Goal: Book appointment/travel/reservation

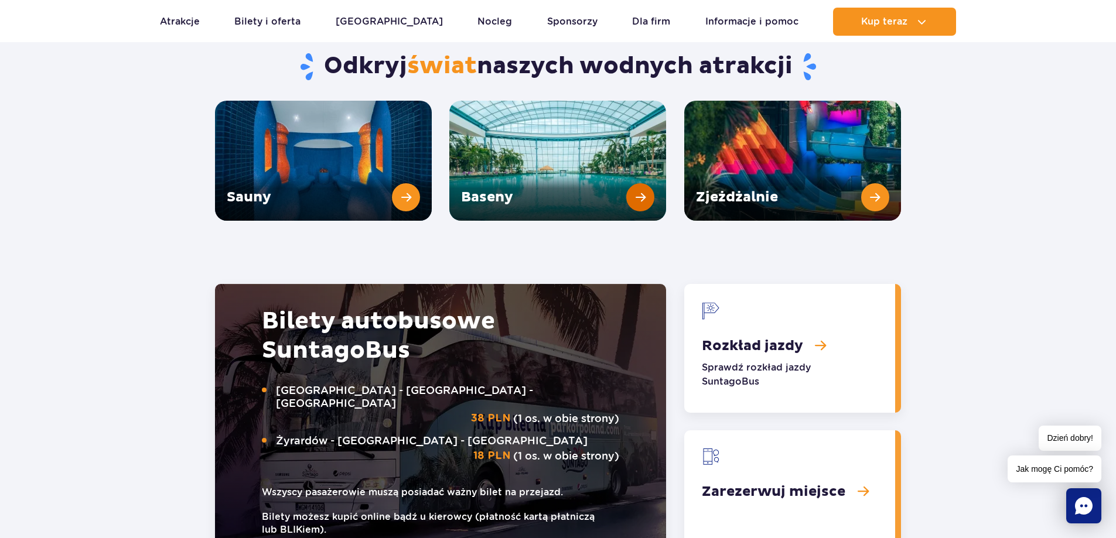
scroll to position [1640, 0]
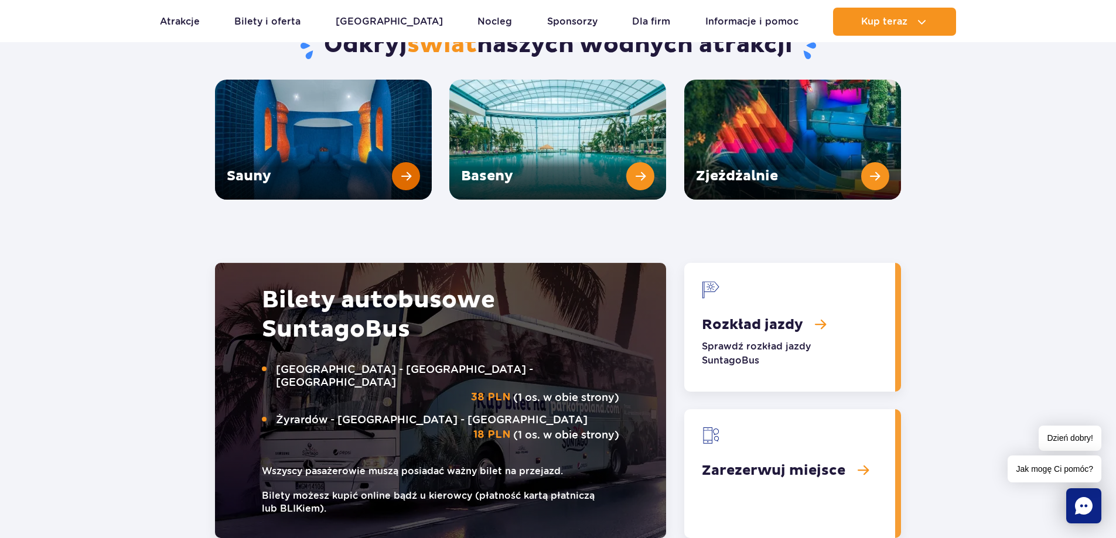
click at [251, 124] on link "Sauny" at bounding box center [323, 140] width 217 height 120
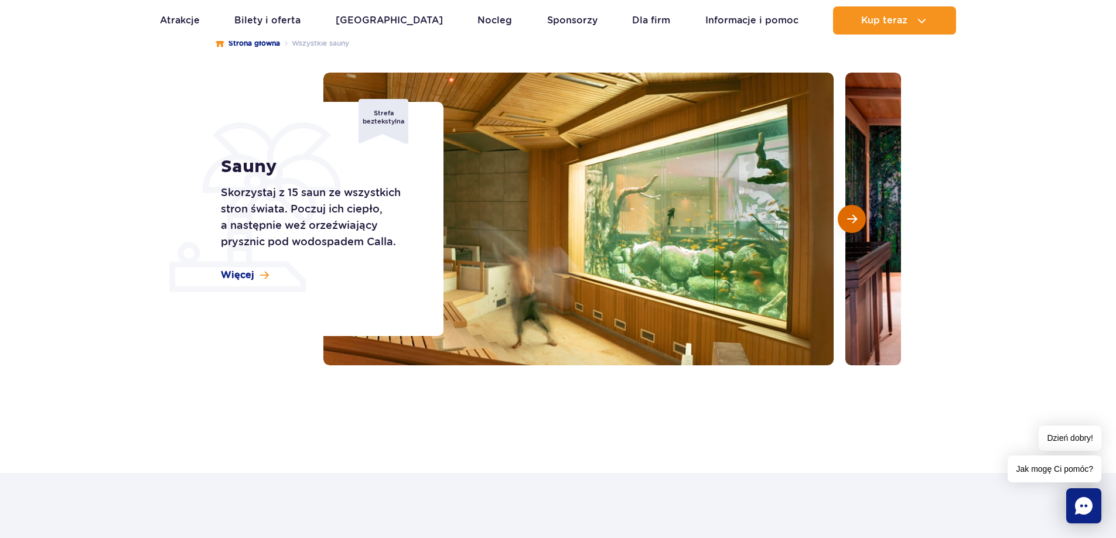
click at [851, 213] on button "Następny slajd" at bounding box center [852, 219] width 28 height 28
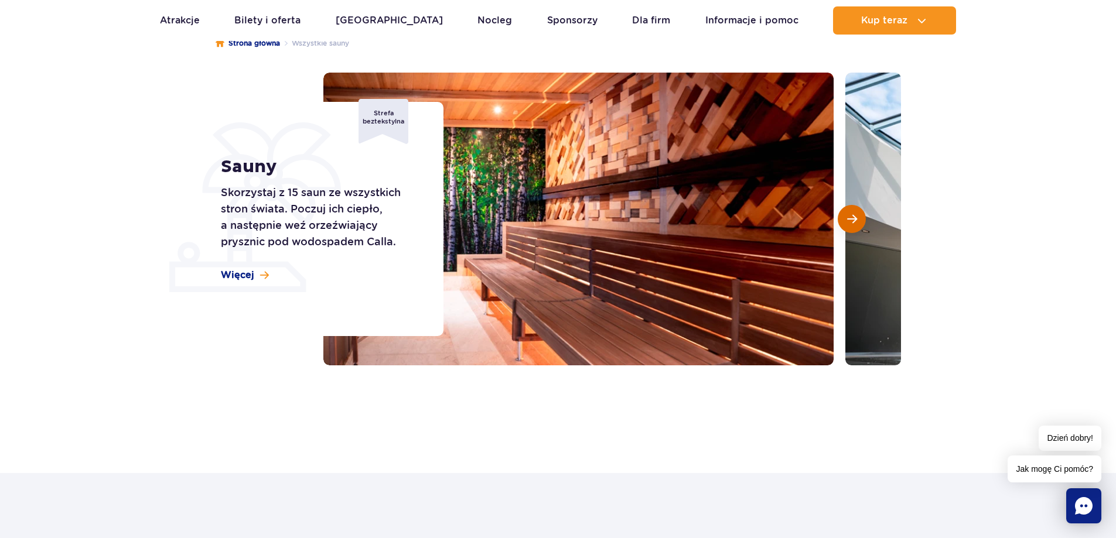
click at [846, 215] on button "Następny slajd" at bounding box center [852, 219] width 28 height 28
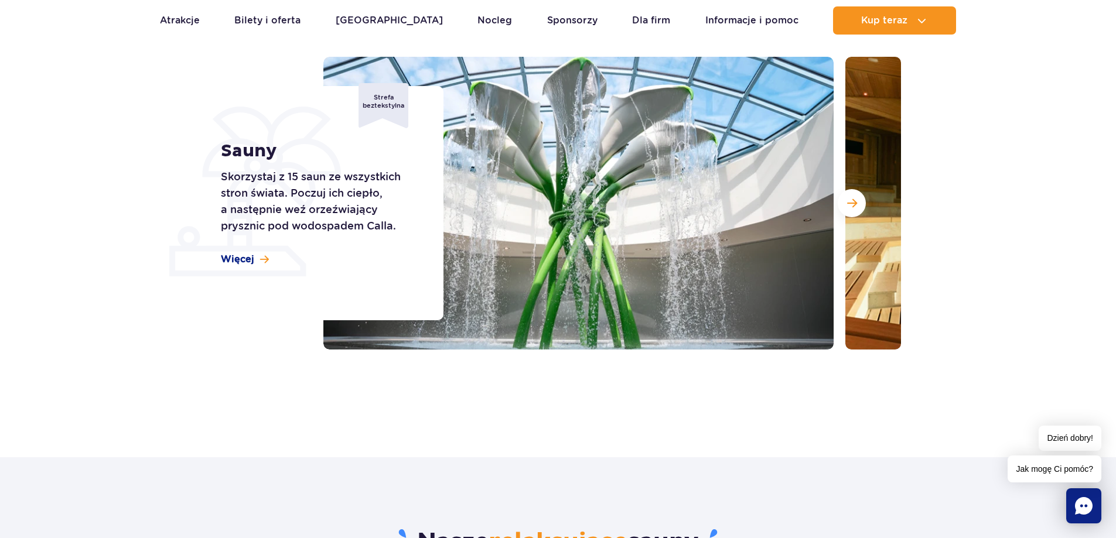
scroll to position [117, 0]
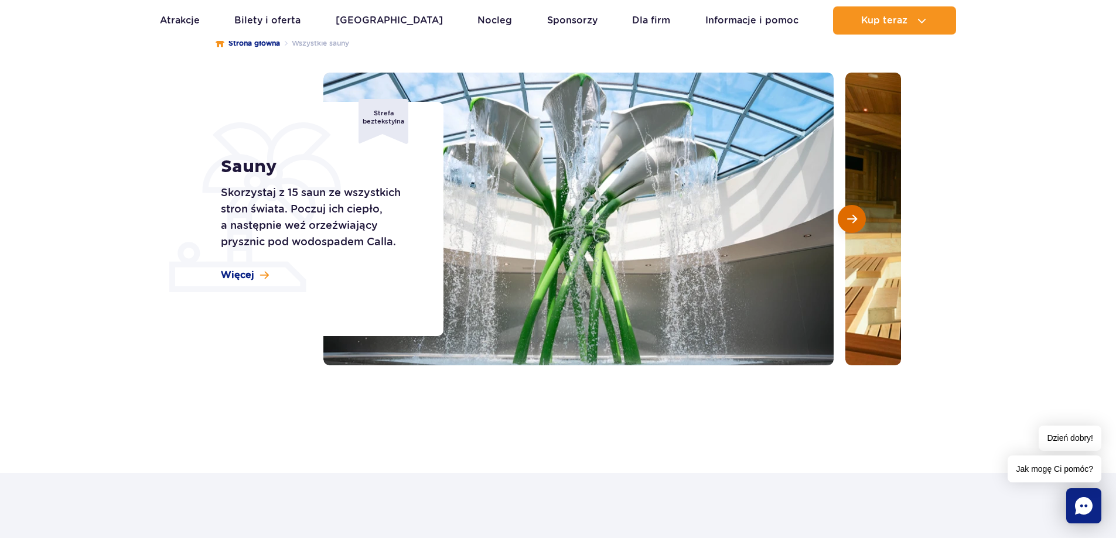
click at [847, 221] on span "Następny slajd" at bounding box center [852, 219] width 10 height 11
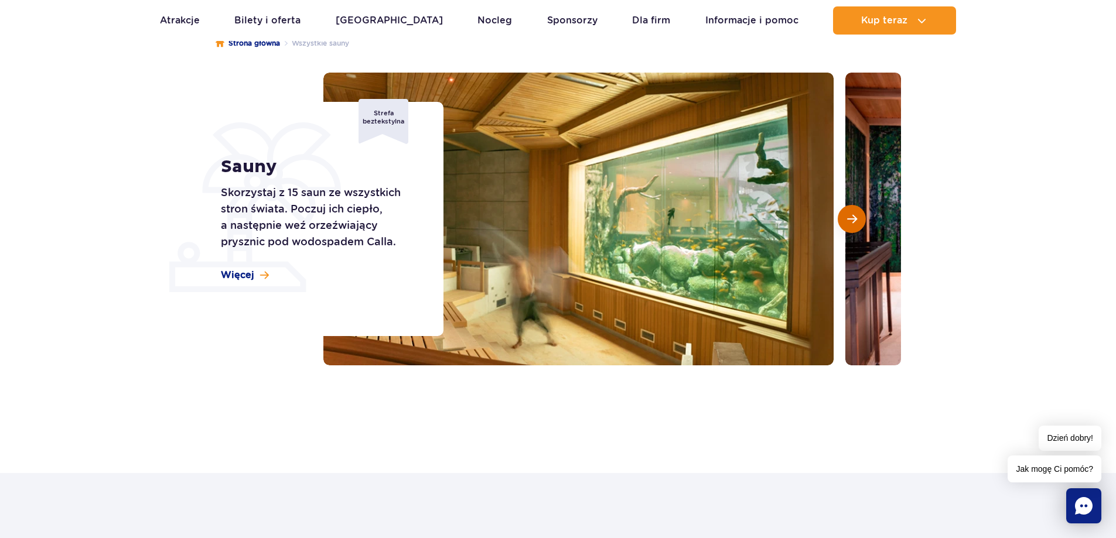
click at [847, 221] on span "Następny slajd" at bounding box center [852, 219] width 10 height 11
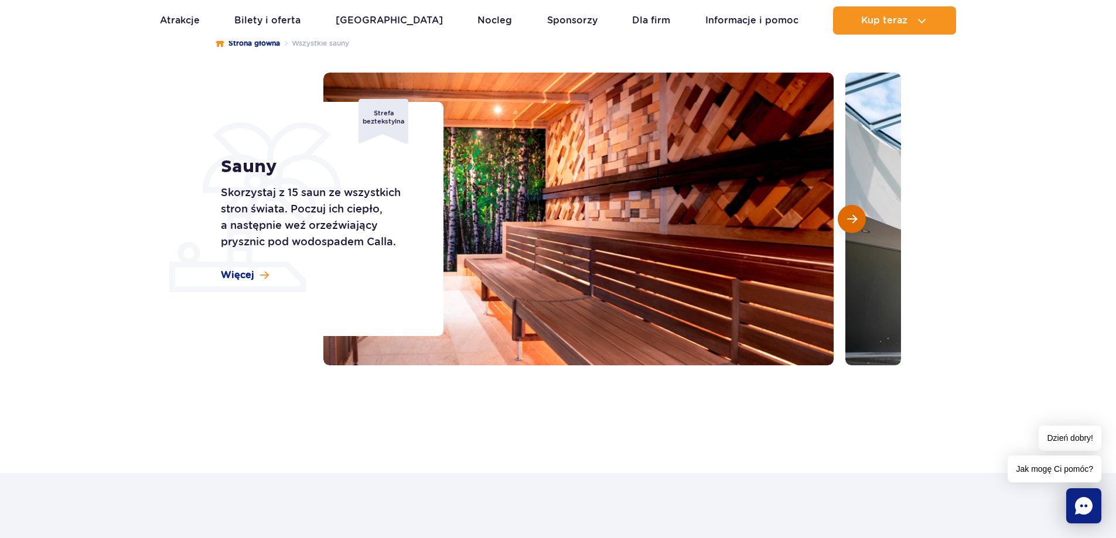
click at [847, 221] on span "Następny slajd" at bounding box center [852, 219] width 10 height 11
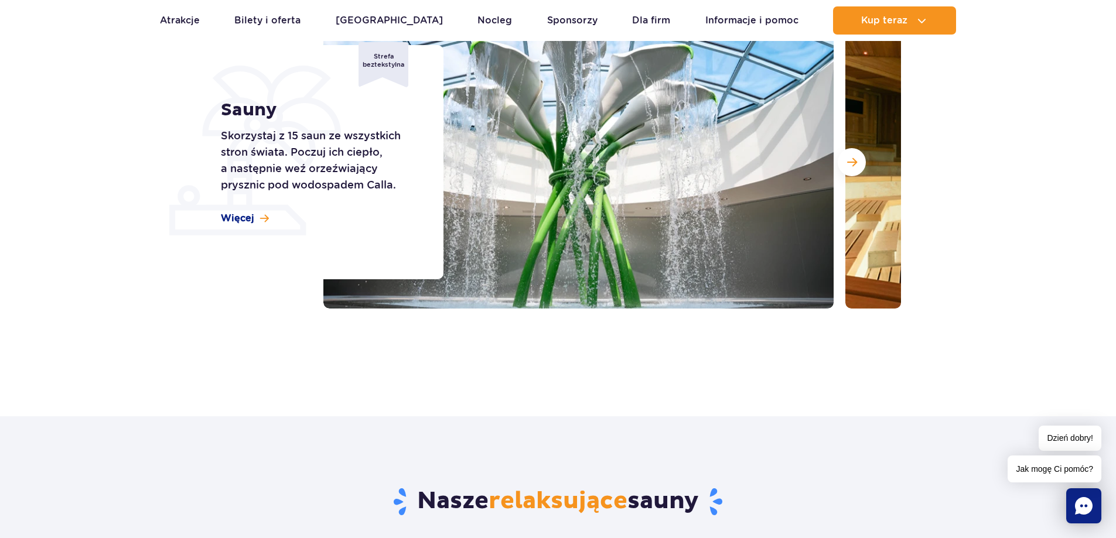
scroll to position [0, 0]
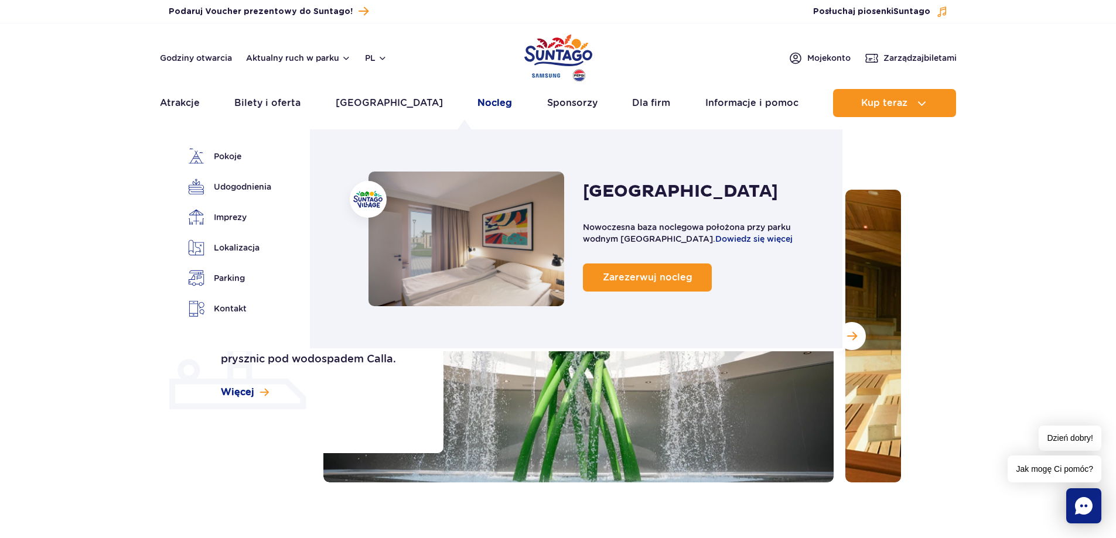
click at [477, 101] on link "Nocleg" at bounding box center [494, 103] width 35 height 28
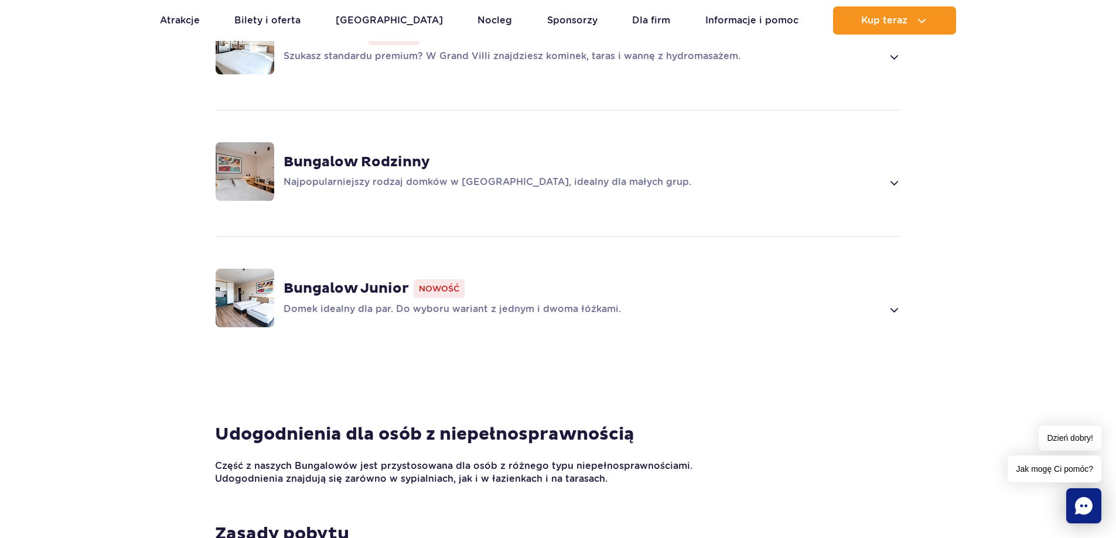
scroll to position [879, 0]
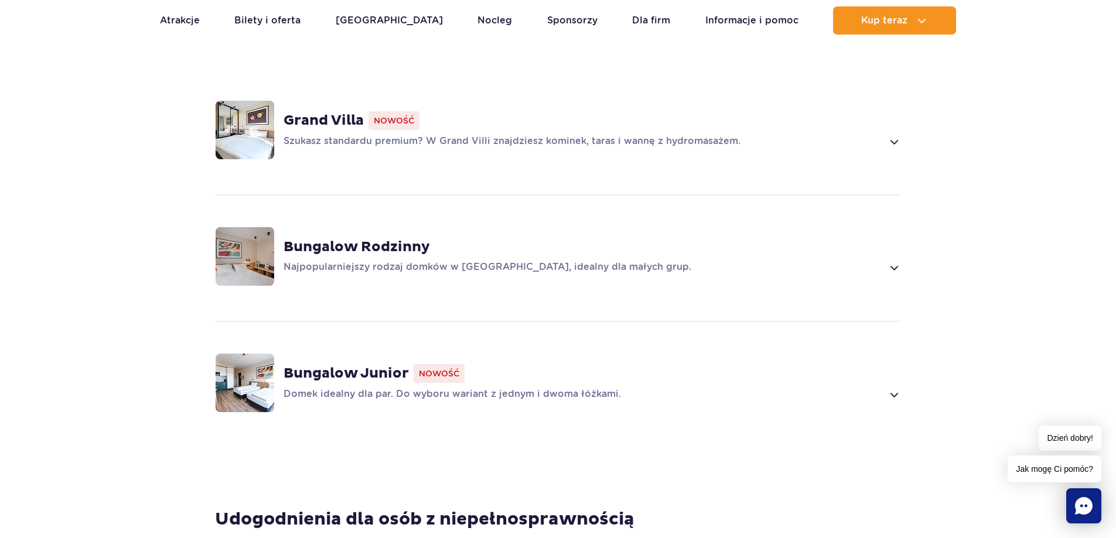
click at [233, 238] on img at bounding box center [245, 256] width 59 height 59
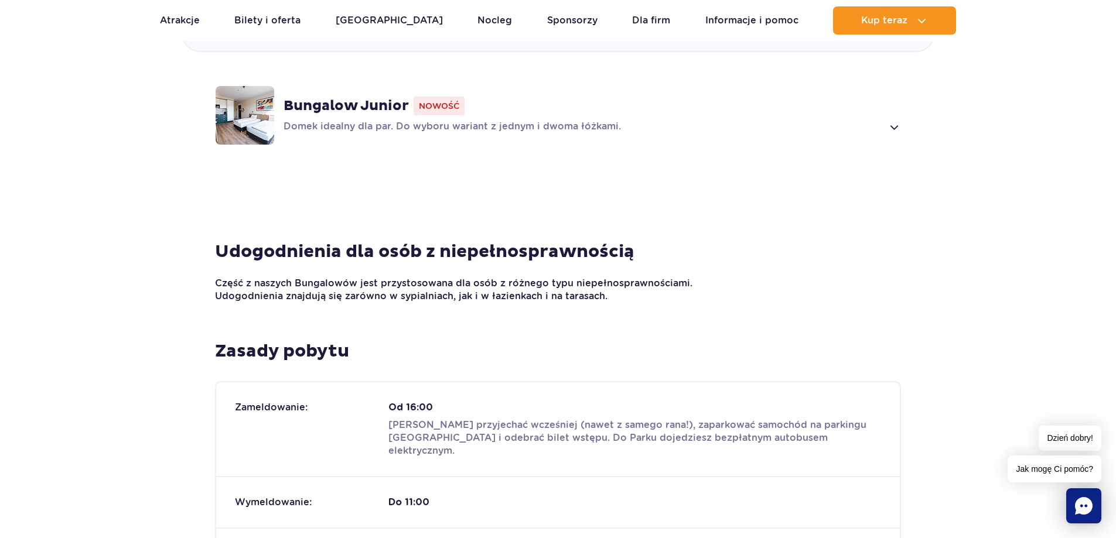
scroll to position [1763, 0]
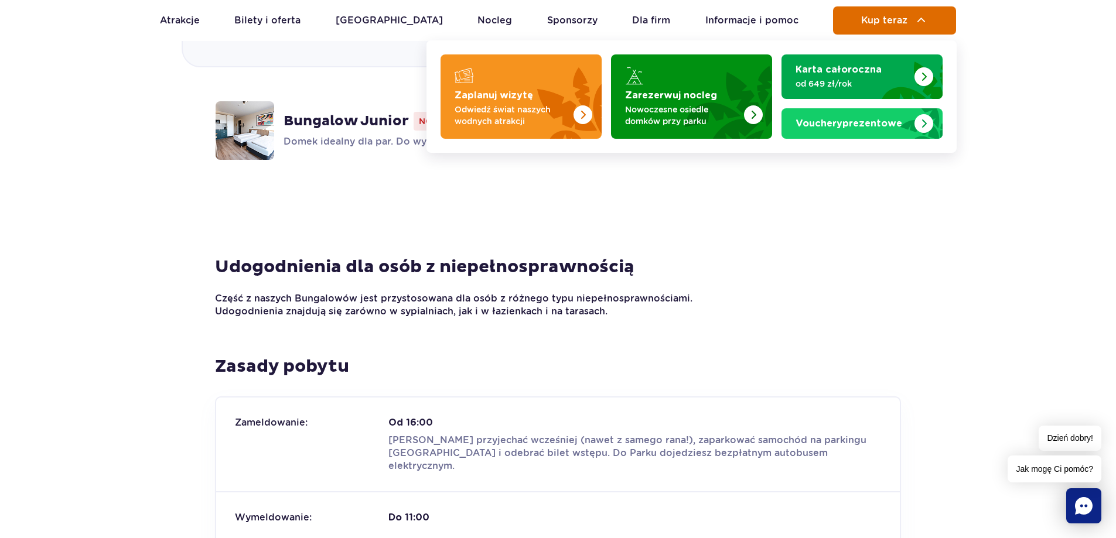
click at [880, 21] on span "Kup teraz" at bounding box center [884, 20] width 46 height 11
click at [879, 21] on span "Kup teraz" at bounding box center [884, 20] width 46 height 11
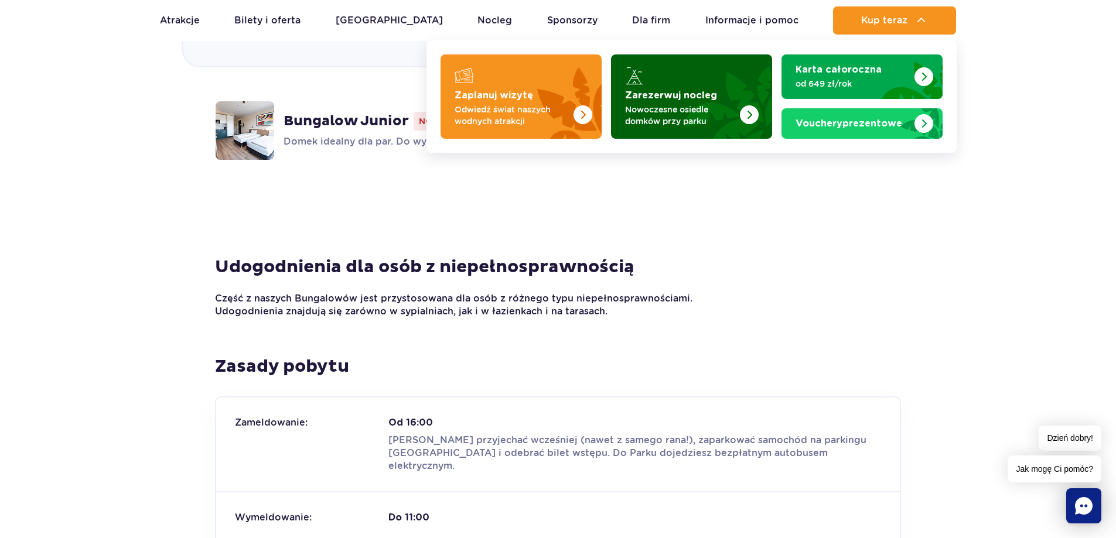
click at [672, 105] on p "Nowoczesne osiedle domków przy parku" at bounding box center [682, 115] width 114 height 23
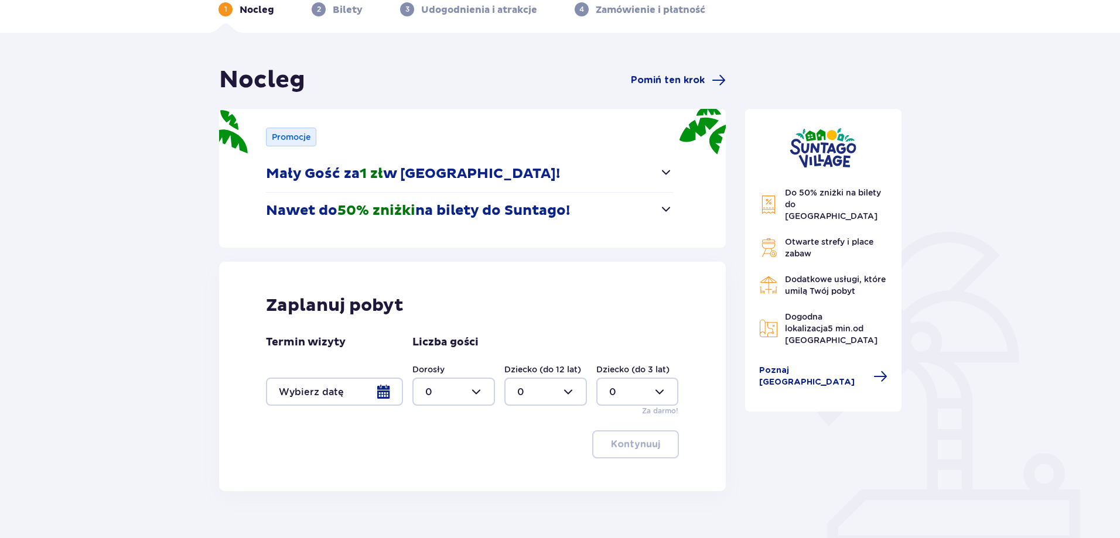
scroll to position [112, 0]
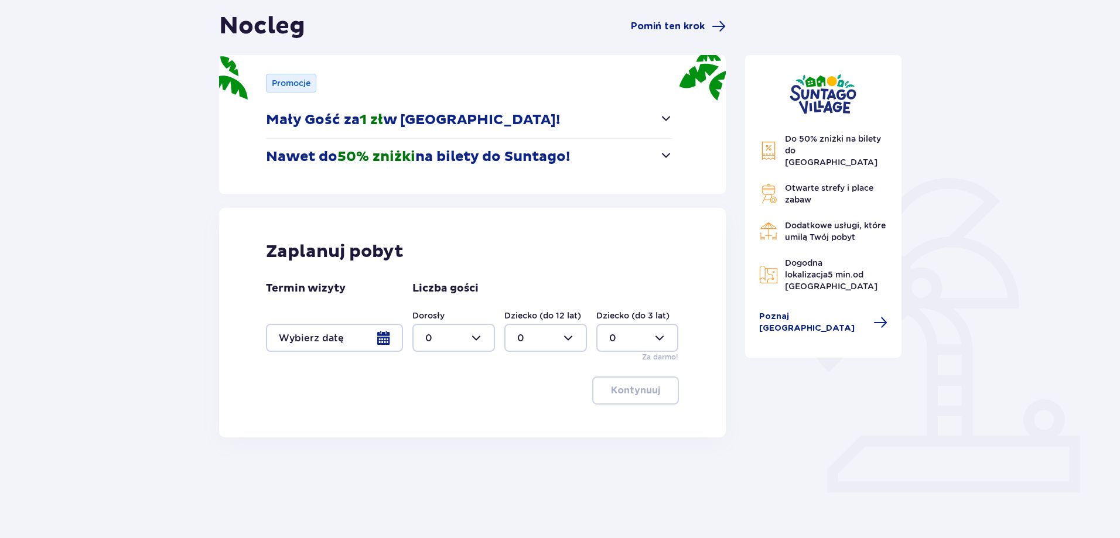
click at [475, 333] on div at bounding box center [453, 338] width 83 height 28
click at [430, 446] on p "3" at bounding box center [428, 447] width 6 height 13
type input "3"
click at [383, 333] on div at bounding box center [334, 338] width 137 height 28
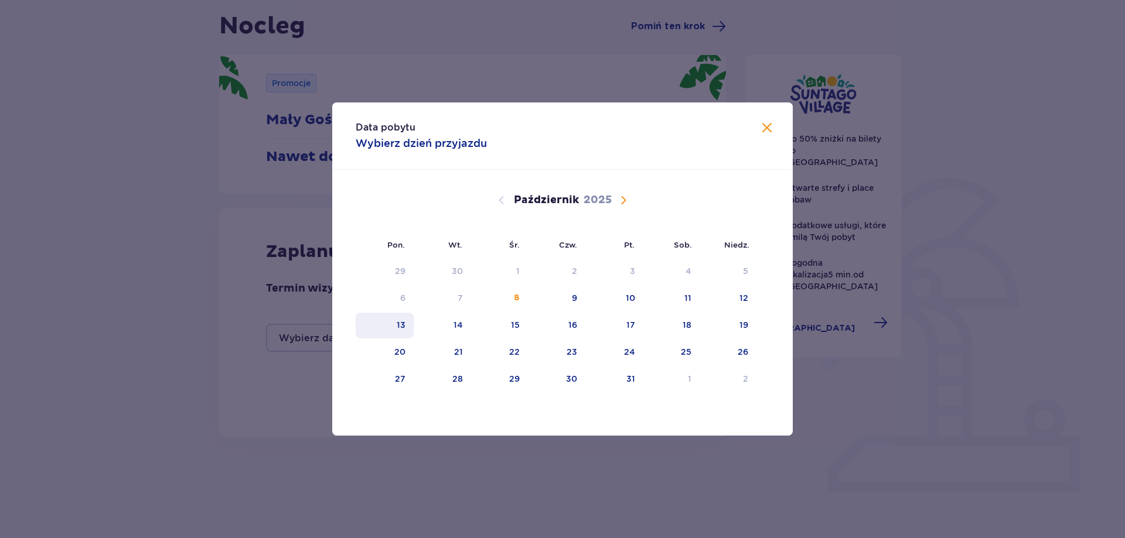
click at [391, 325] on div "13" at bounding box center [385, 326] width 58 height 26
click at [456, 324] on div "14" at bounding box center [457, 325] width 9 height 12
type input "13.10.25 - 14.10.25"
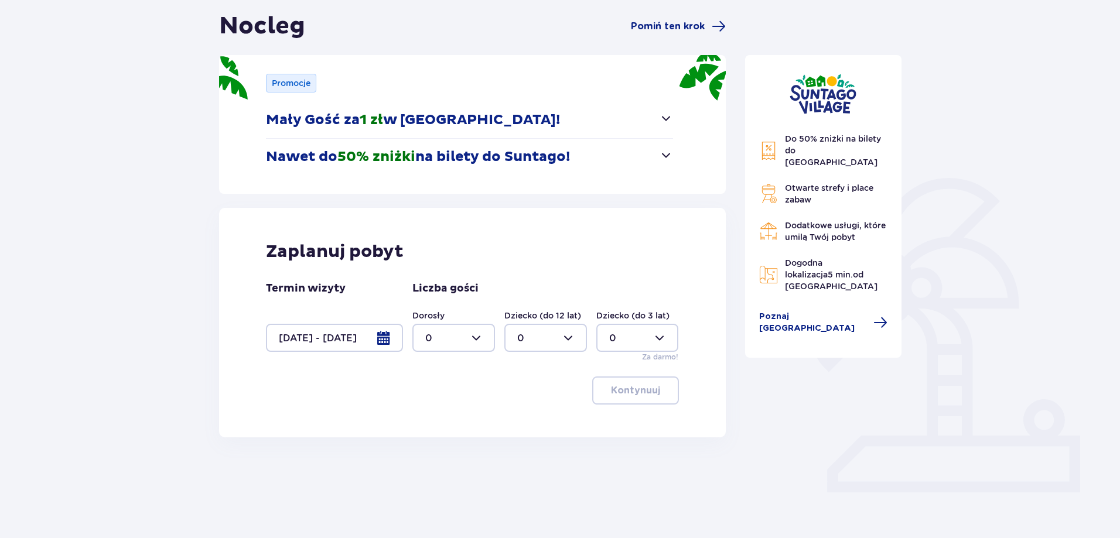
click at [474, 335] on div at bounding box center [453, 338] width 83 height 28
click at [434, 448] on div "3" at bounding box center [453, 447] width 57 height 13
type input "3"
click at [634, 390] on p "Kontynuuj" at bounding box center [635, 390] width 49 height 13
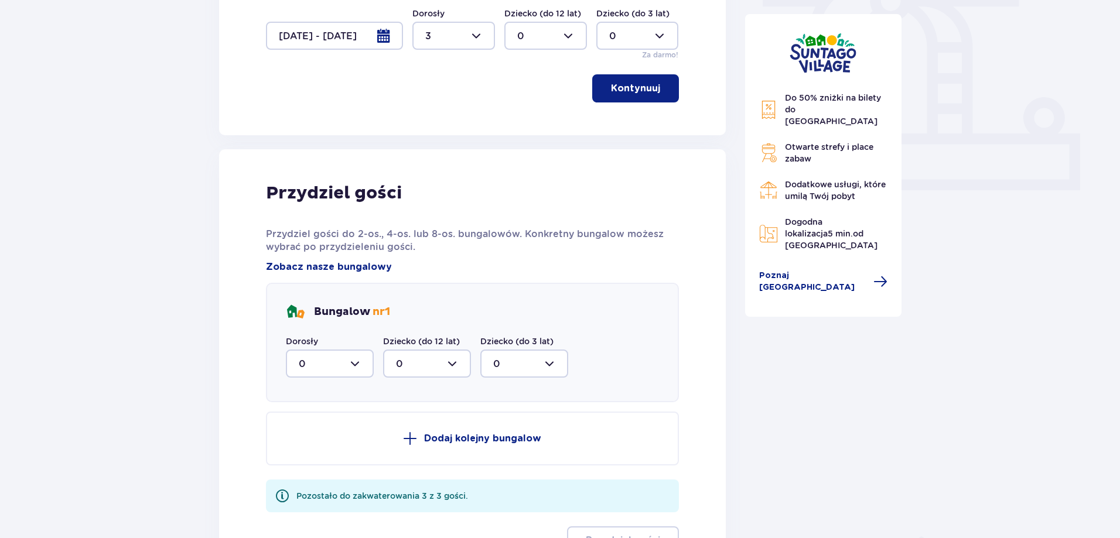
scroll to position [417, 0]
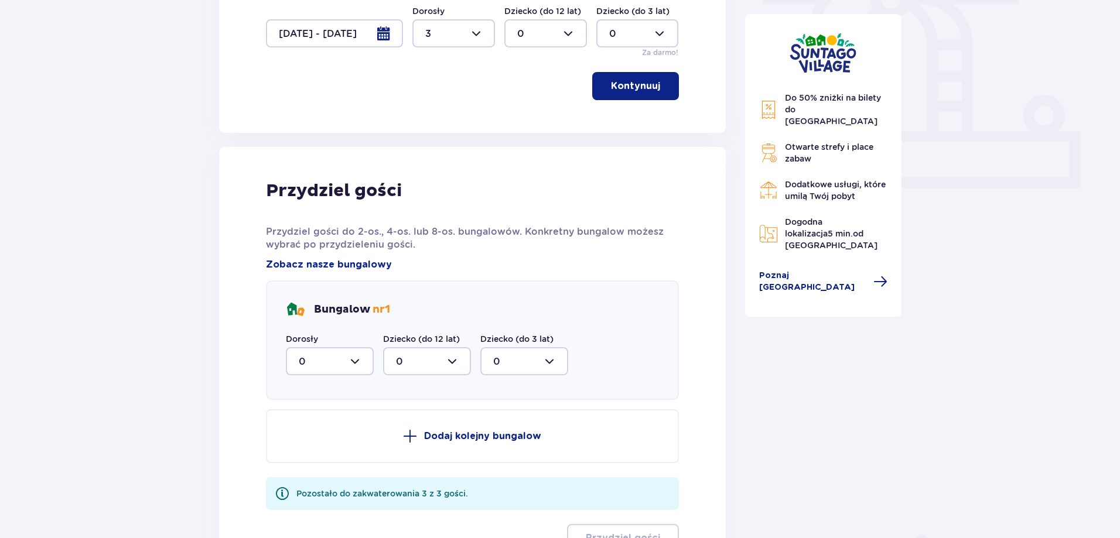
click at [357, 356] on div at bounding box center [330, 361] width 88 height 28
click at [310, 466] on div "3" at bounding box center [330, 471] width 62 height 13
type input "3"
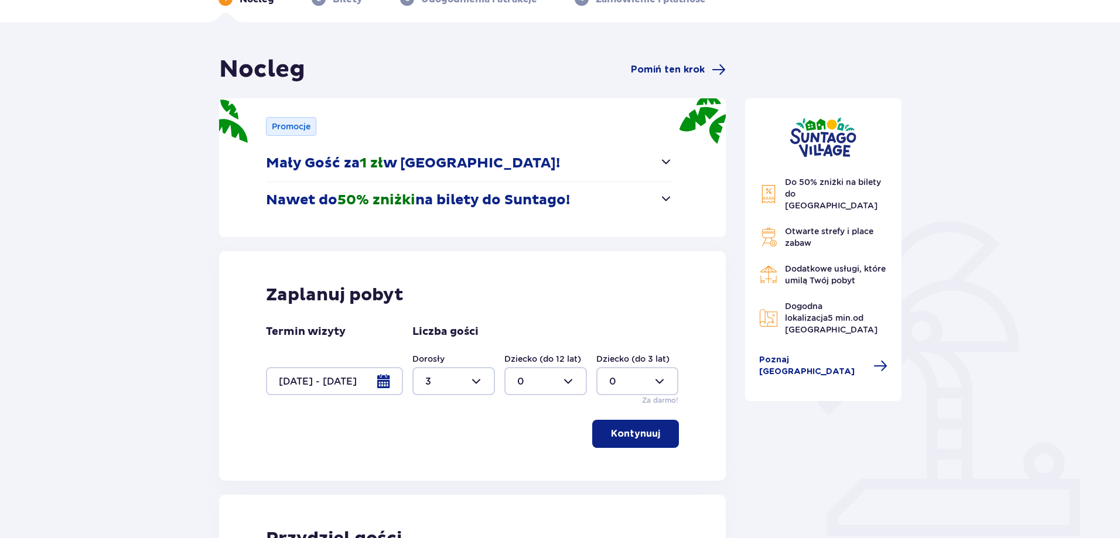
scroll to position [0, 0]
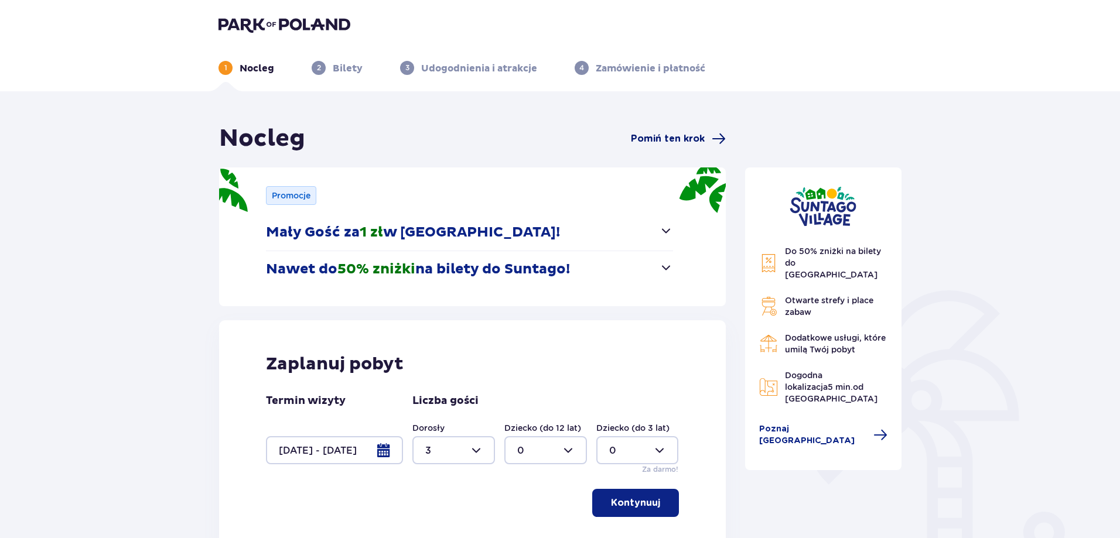
click at [680, 141] on span "Pomiń ten krok" at bounding box center [668, 138] width 74 height 13
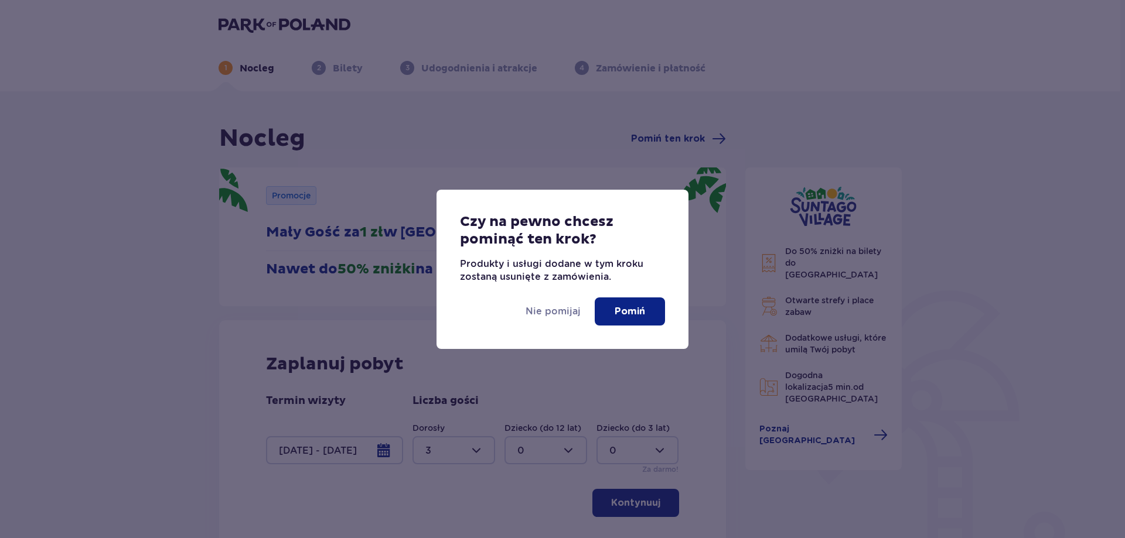
click at [620, 310] on p "Pomiń" at bounding box center [630, 311] width 30 height 13
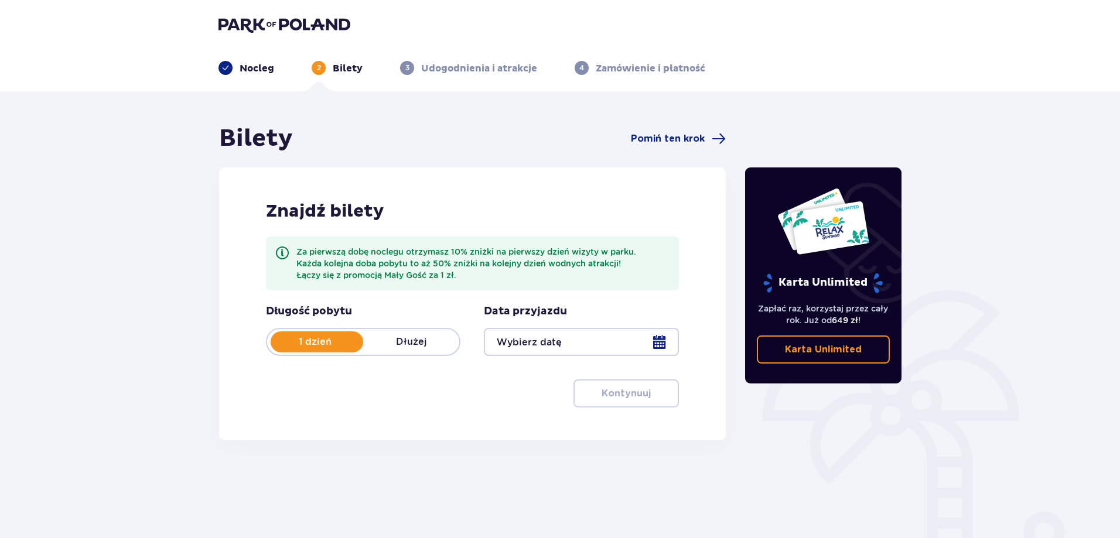
click at [238, 68] on div "Nocleg" at bounding box center [247, 68] width 56 height 14
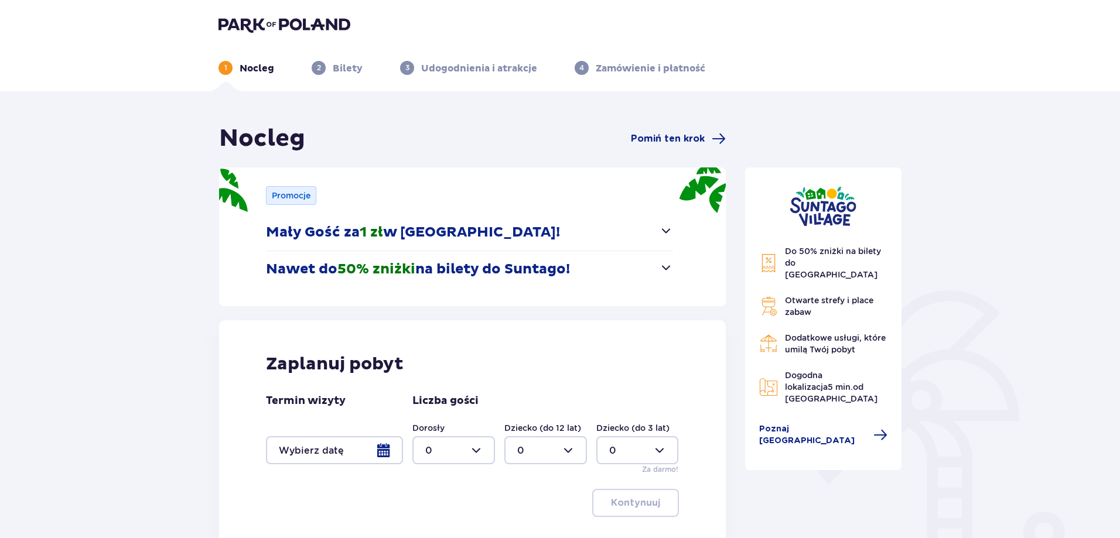
click at [666, 269] on span "button" at bounding box center [666, 268] width 14 height 14
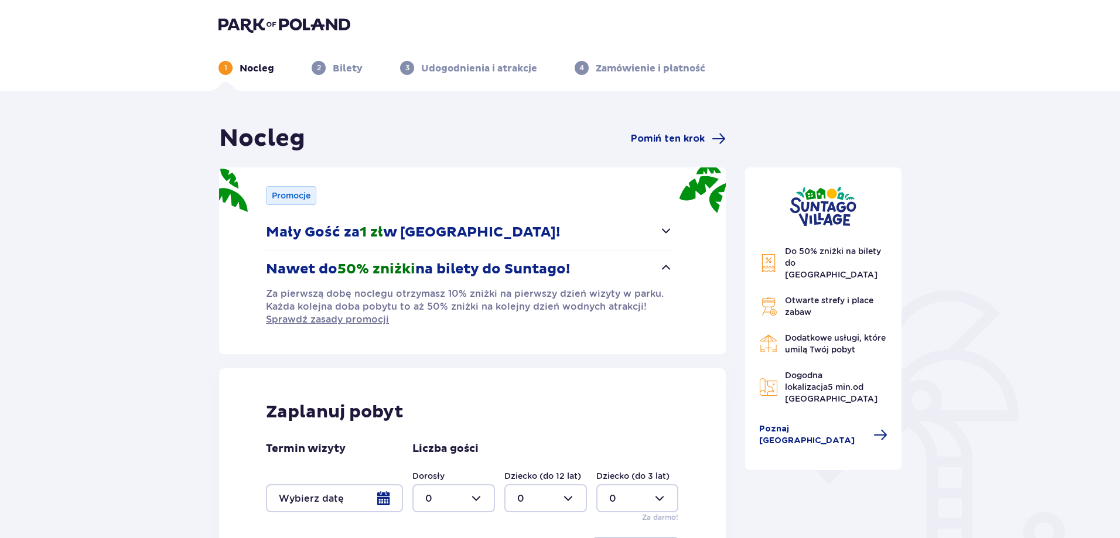
click at [666, 231] on span "button" at bounding box center [666, 231] width 14 height 14
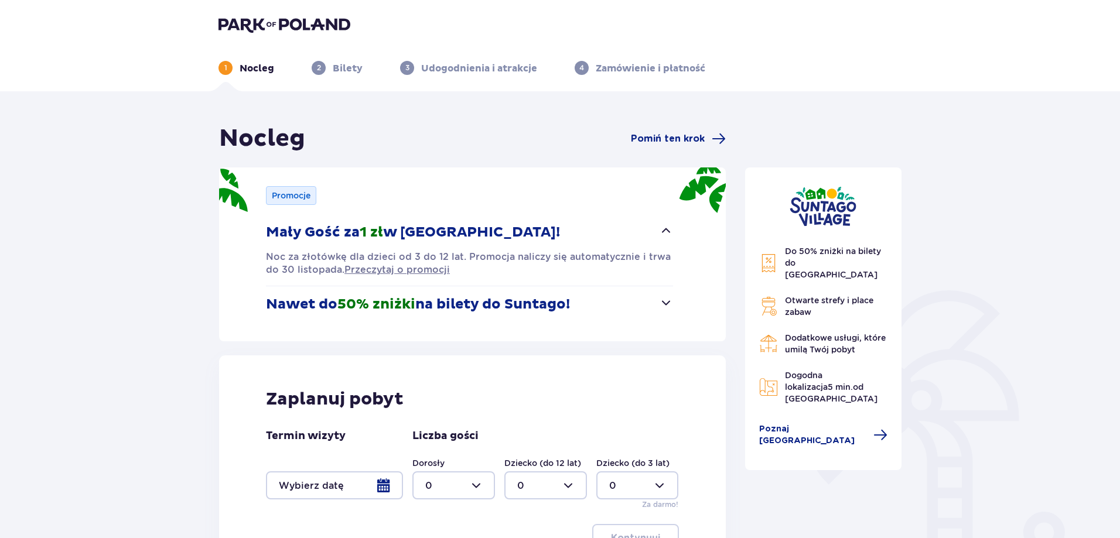
click at [254, 67] on p "Nocleg" at bounding box center [257, 68] width 35 height 13
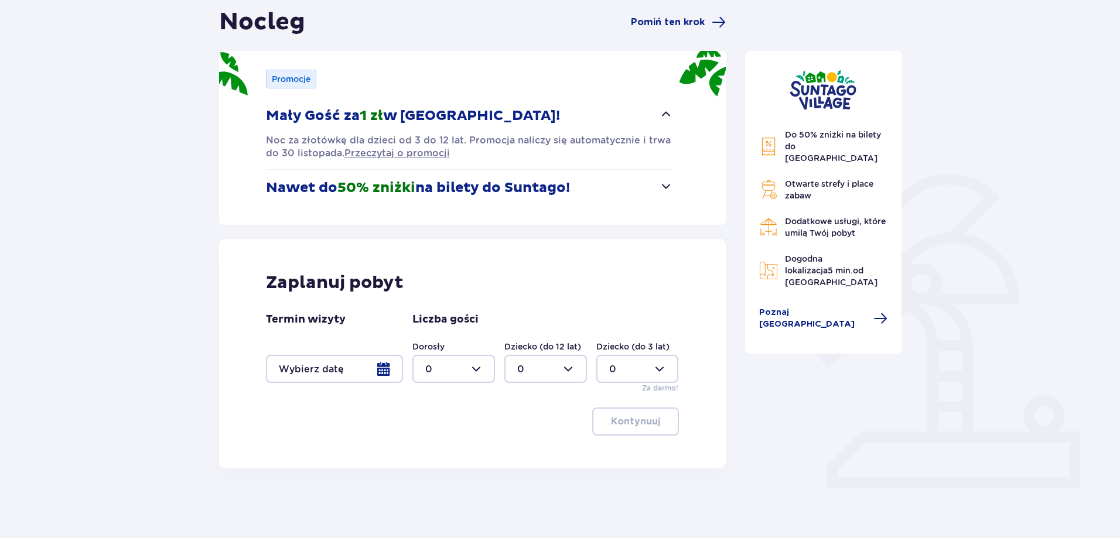
scroll to position [117, 0]
click at [390, 367] on div at bounding box center [334, 368] width 137 height 28
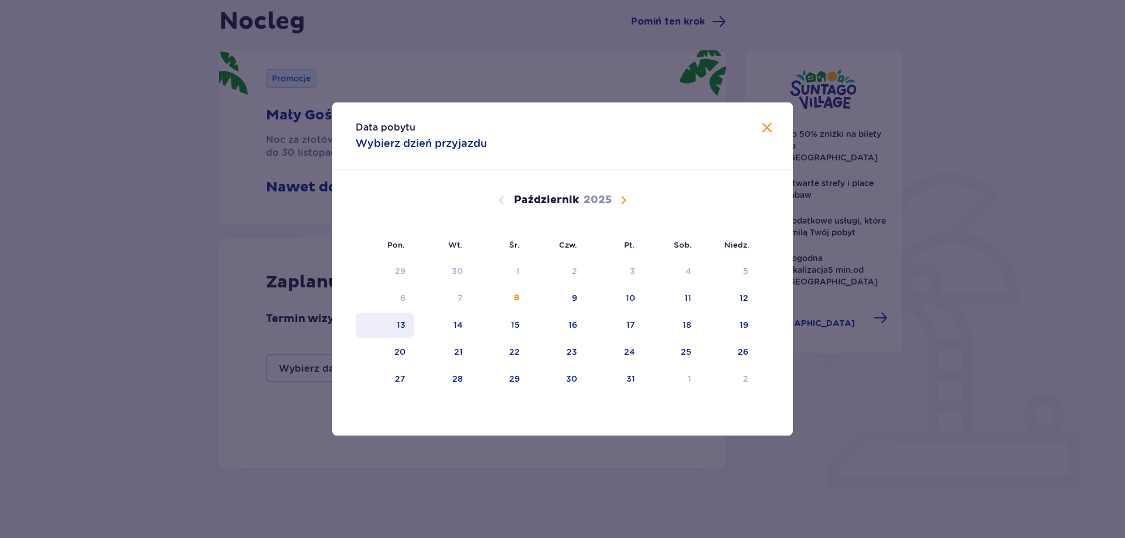
click at [398, 326] on div "13" at bounding box center [401, 325] width 9 height 12
click at [459, 327] on div "14" at bounding box center [457, 325] width 9 height 12
type input "13.10.25 - 14.10.25"
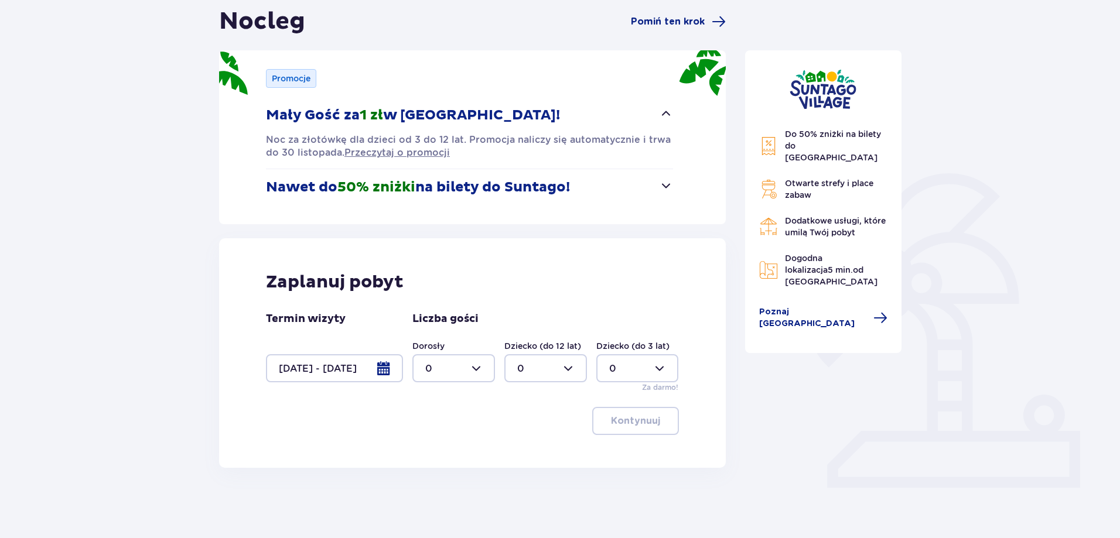
click at [479, 364] on div at bounding box center [453, 368] width 83 height 28
click at [429, 471] on span "3" at bounding box center [454, 478] width 80 height 25
type input "3"
click at [646, 423] on p "Kontynuuj" at bounding box center [635, 421] width 49 height 13
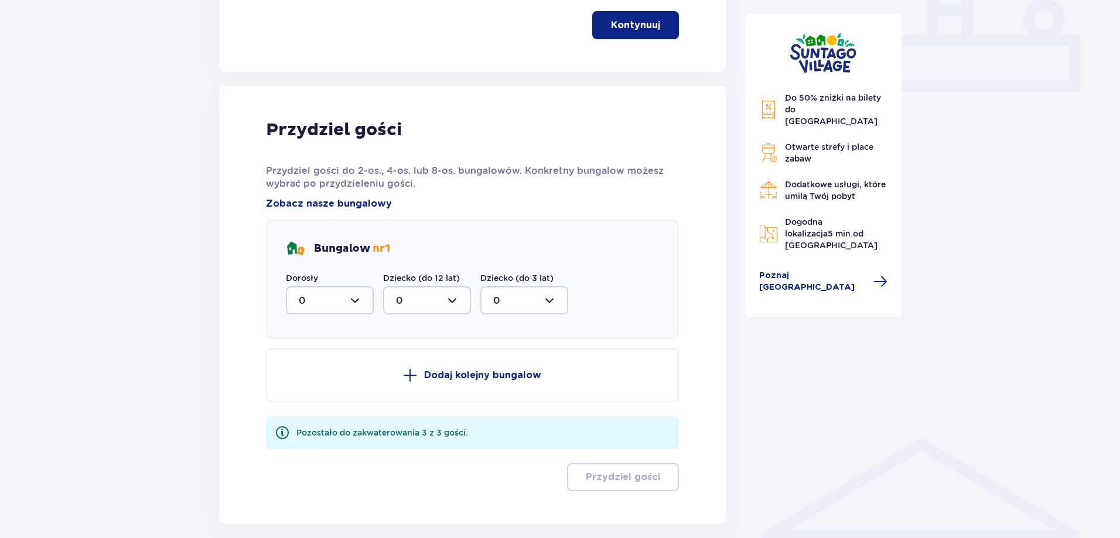
scroll to position [569, 0]
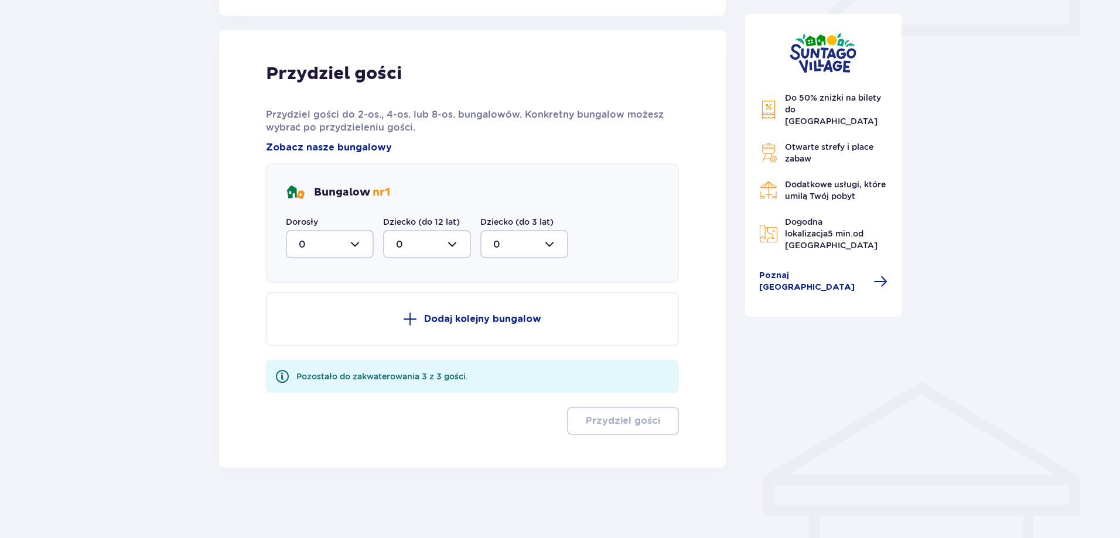
click at [356, 240] on div at bounding box center [330, 244] width 88 height 28
click at [309, 346] on span "3" at bounding box center [330, 354] width 86 height 25
type input "3"
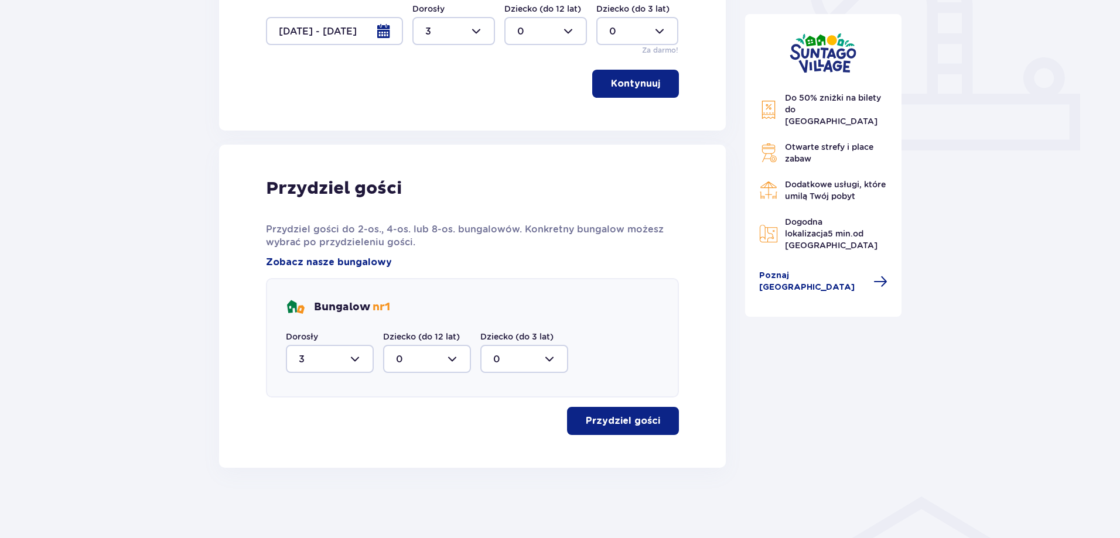
click at [626, 424] on p "Przydziel gości" at bounding box center [623, 421] width 74 height 13
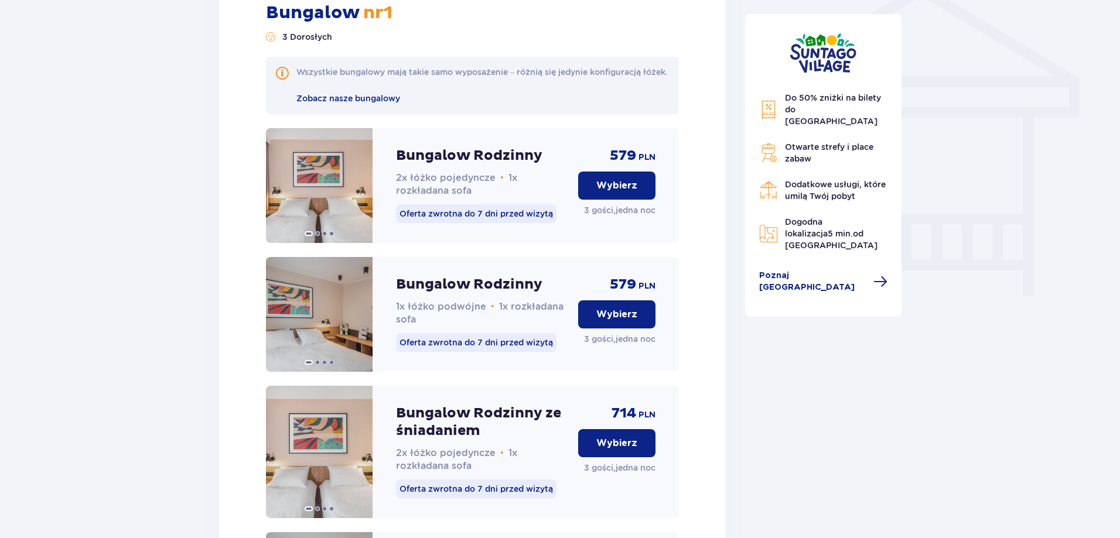
scroll to position [940, 0]
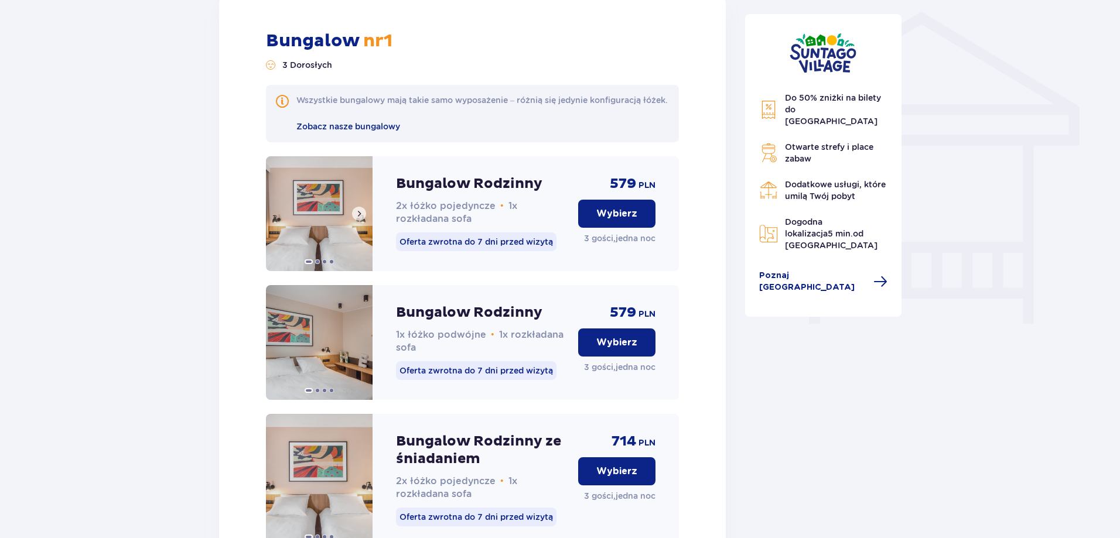
click at [361, 219] on span at bounding box center [358, 213] width 9 height 9
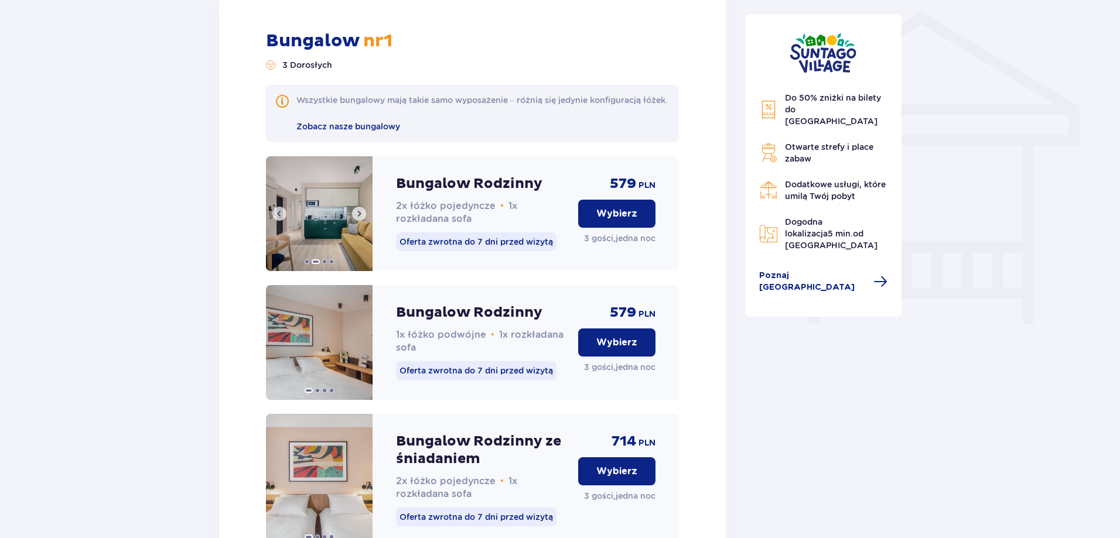
click at [361, 219] on span at bounding box center [358, 213] width 9 height 9
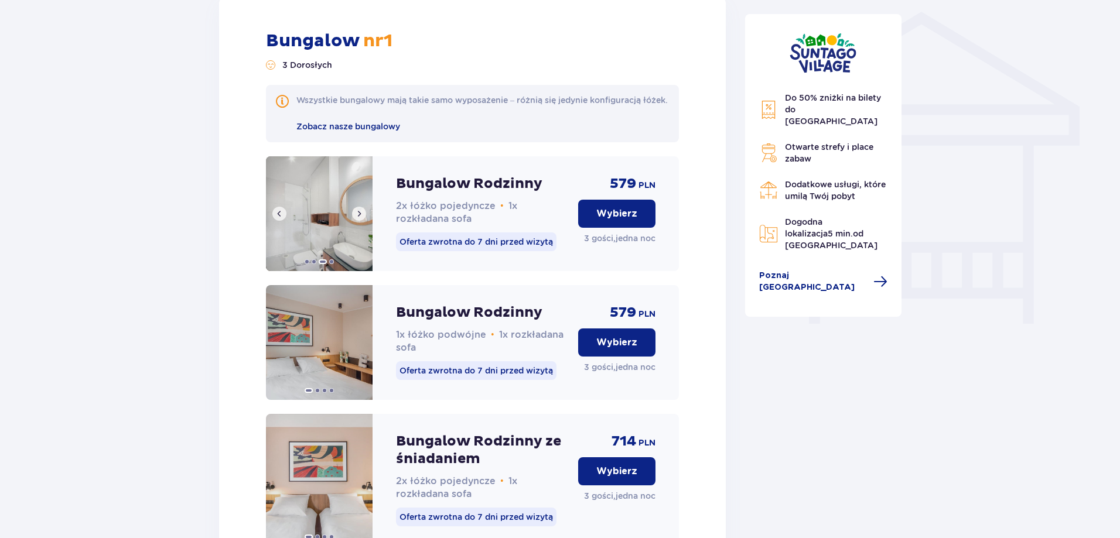
click at [361, 219] on span at bounding box center [358, 213] width 9 height 9
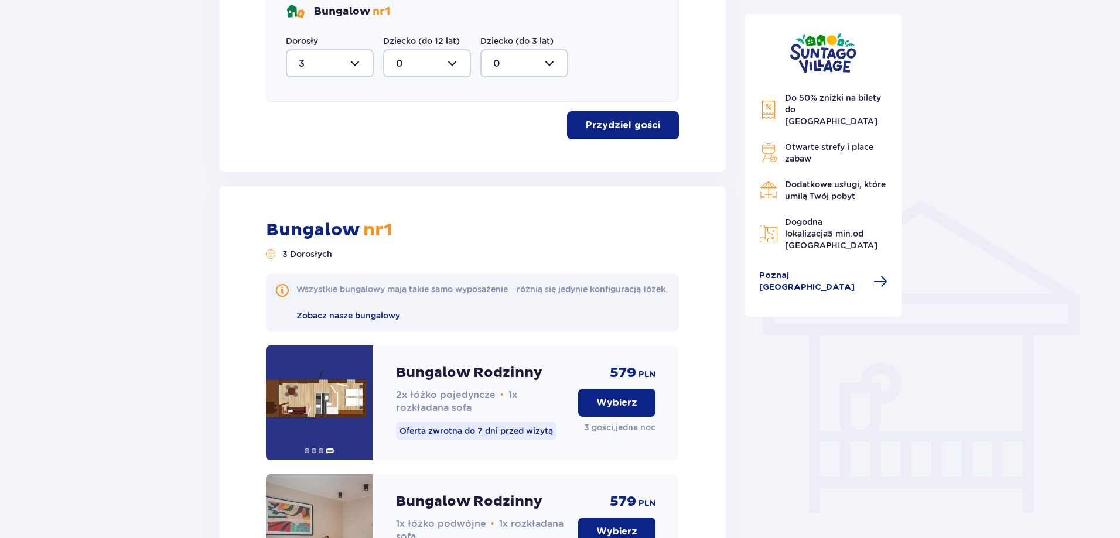
scroll to position [703, 0]
